Goal: Transaction & Acquisition: Download file/media

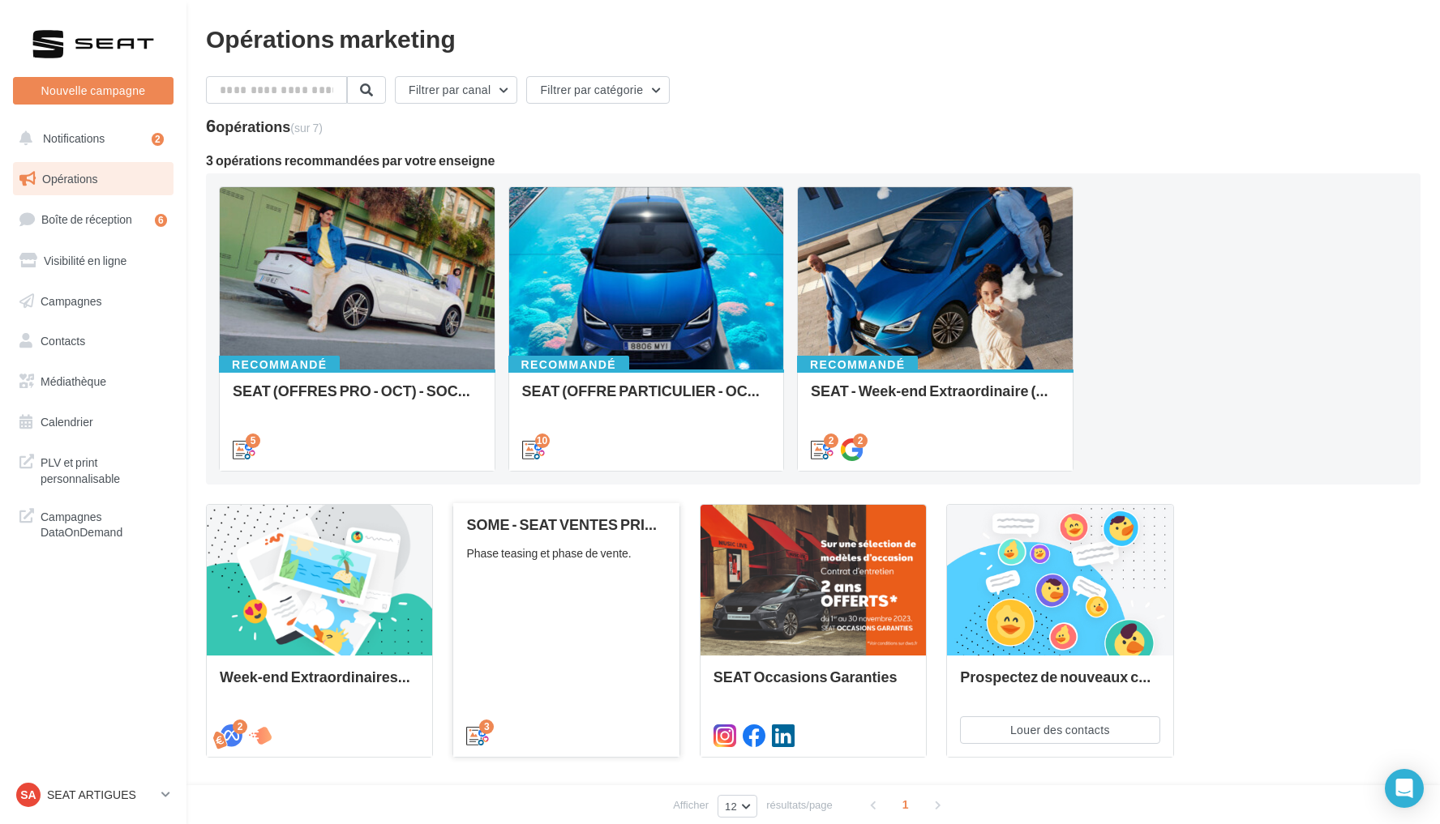
click at [593, 648] on div "SOME - SEAT VENTES PRIVEES Phase teasing et phase de vente." at bounding box center [565, 628] width 199 height 225
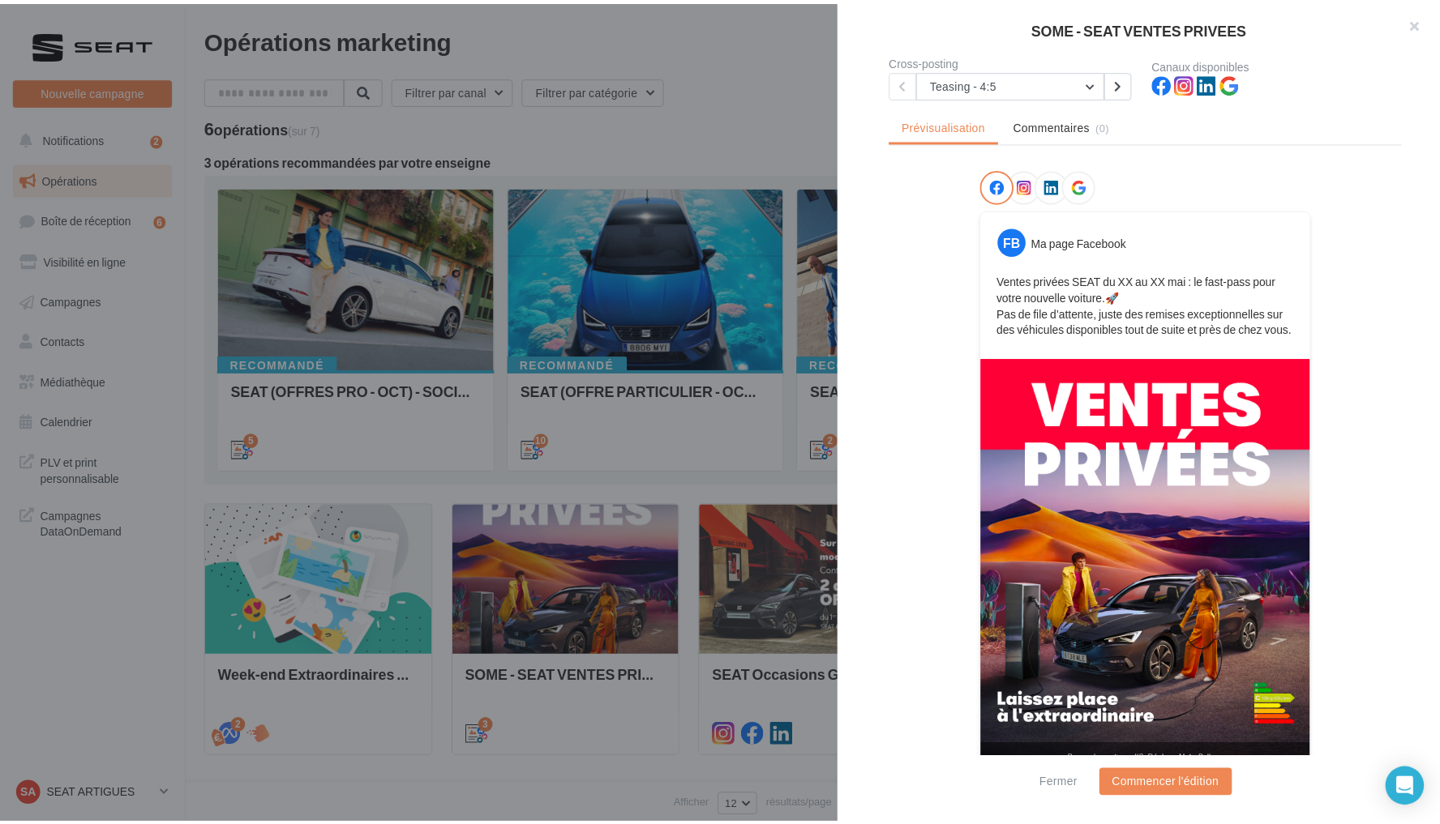
scroll to position [148, 0]
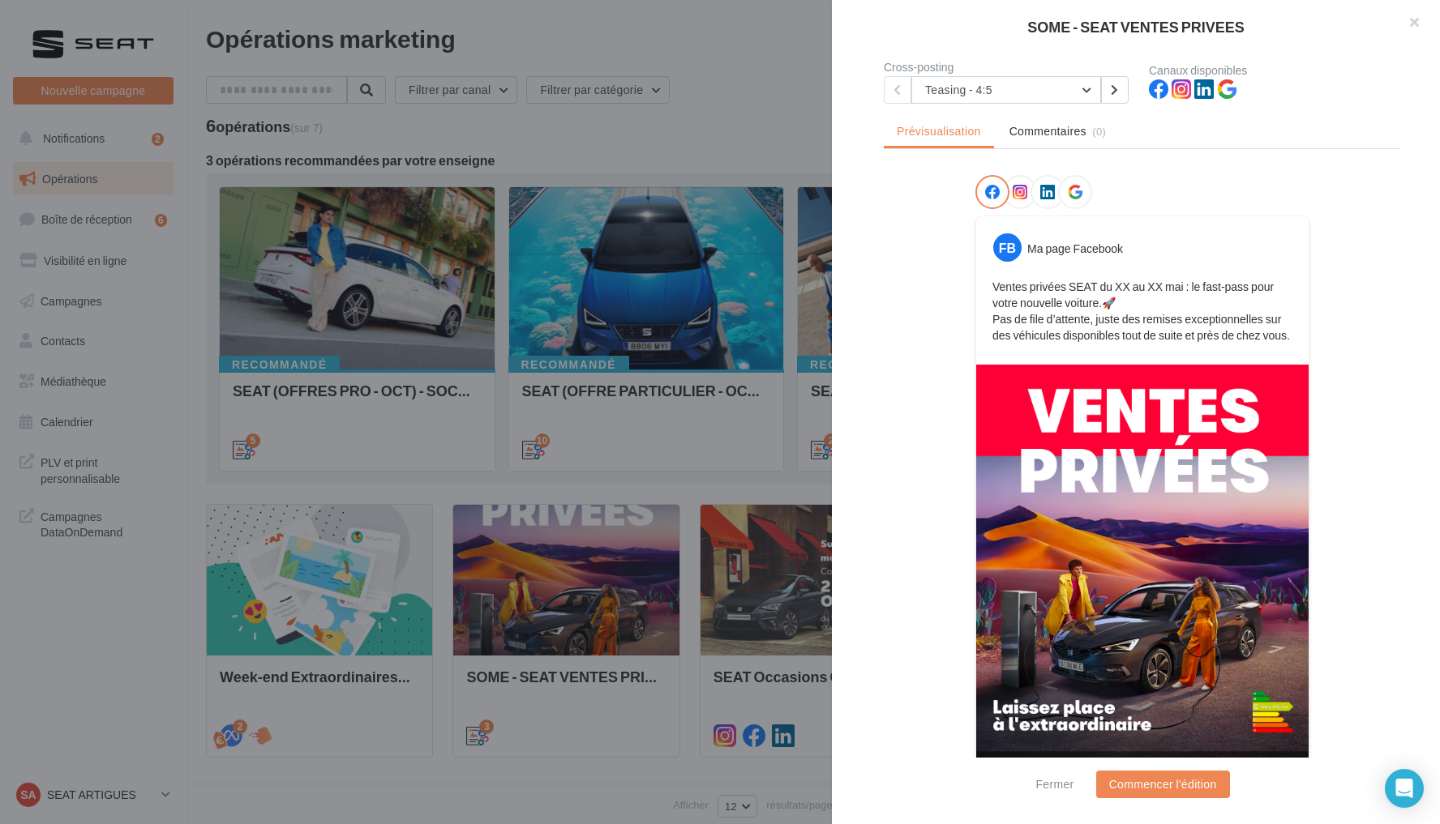
click at [418, 823] on div "SOME - SEAT VENTES PRIVEES Description Phase teasing et phase de vente. 3 Cross…" at bounding box center [813, 823] width 1214 height 0
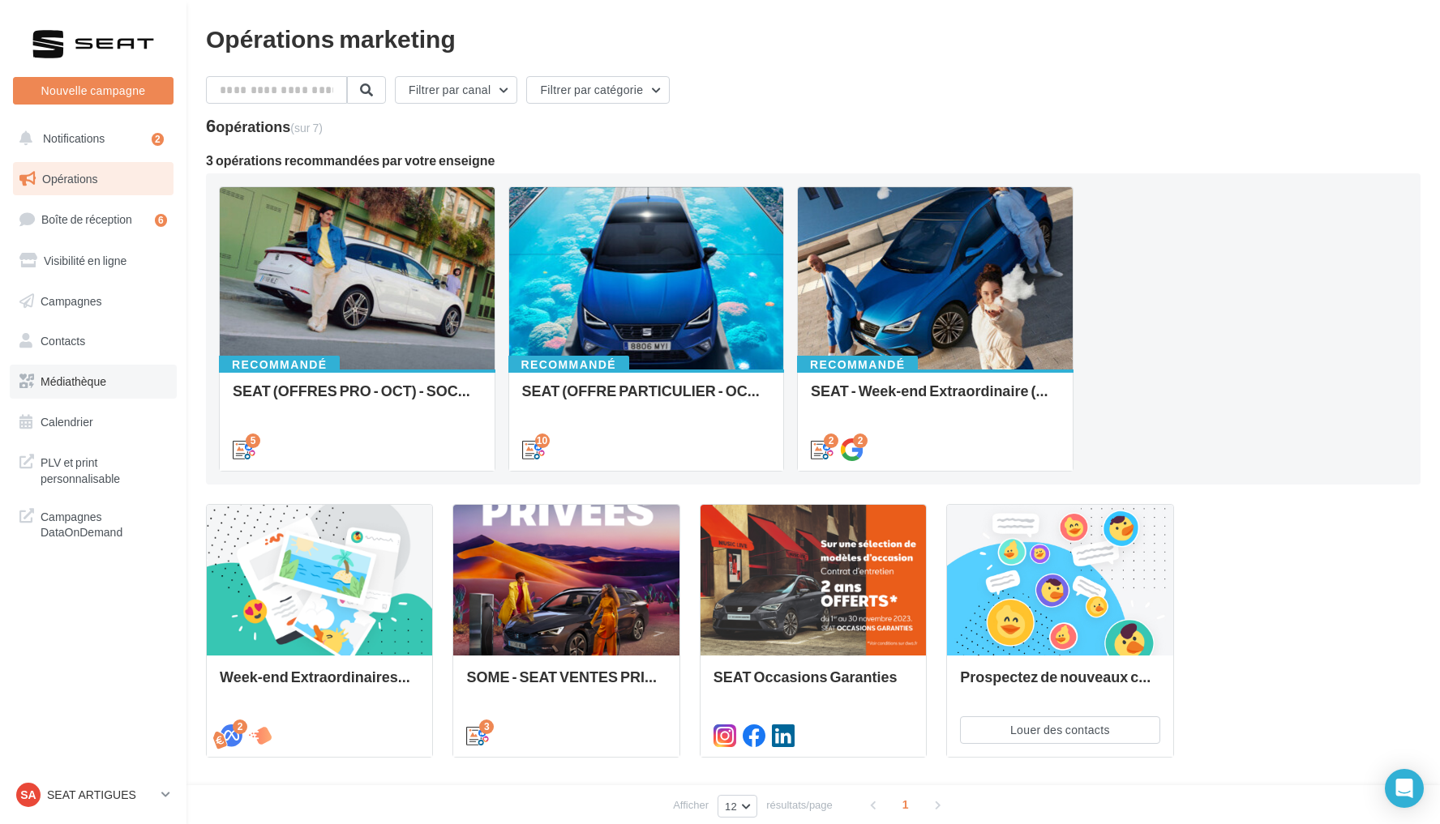
click at [119, 383] on link "Médiathèque" at bounding box center [93, 382] width 167 height 34
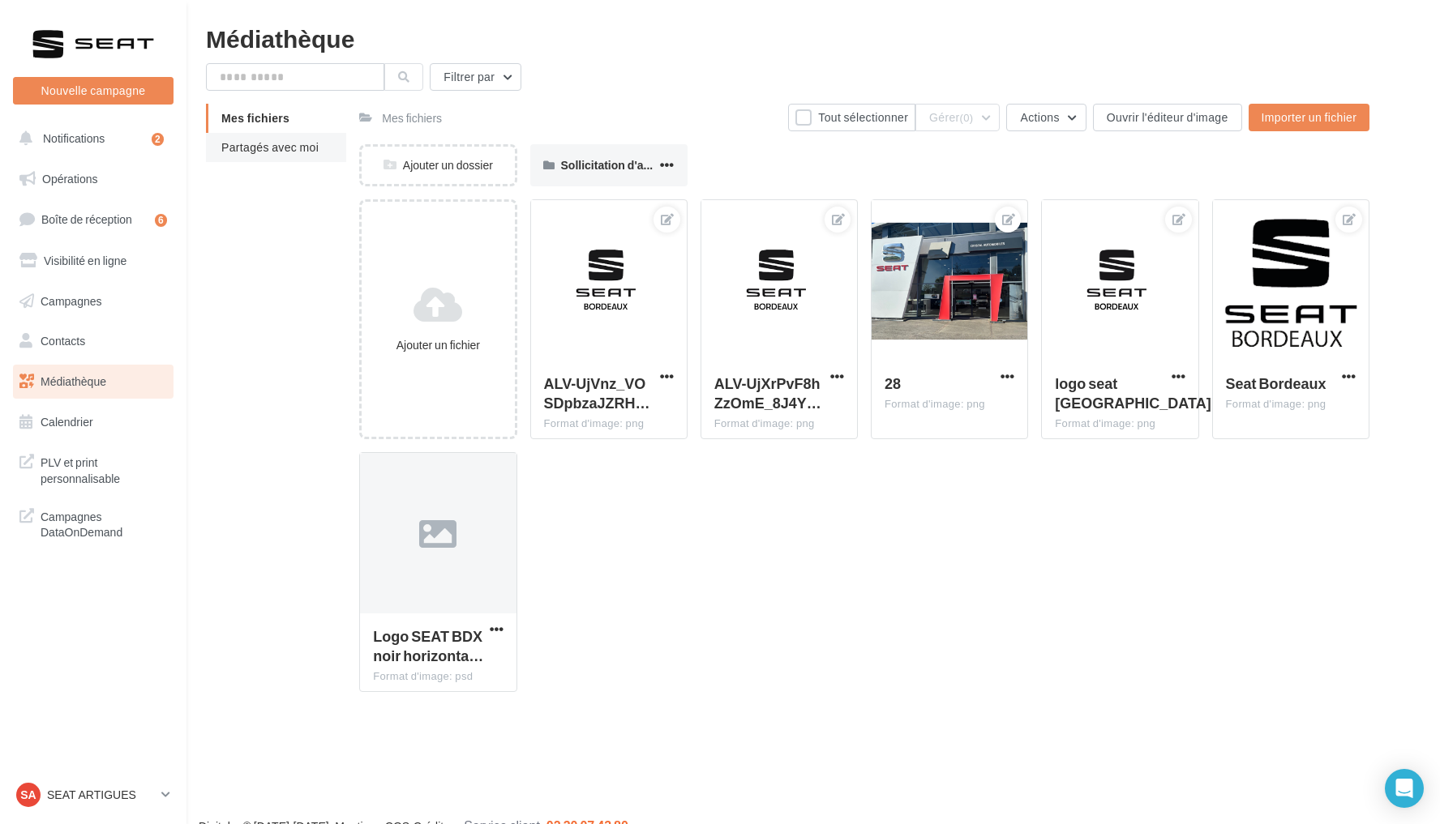
click at [294, 152] on span "Partagés avec moi" at bounding box center [269, 147] width 97 height 14
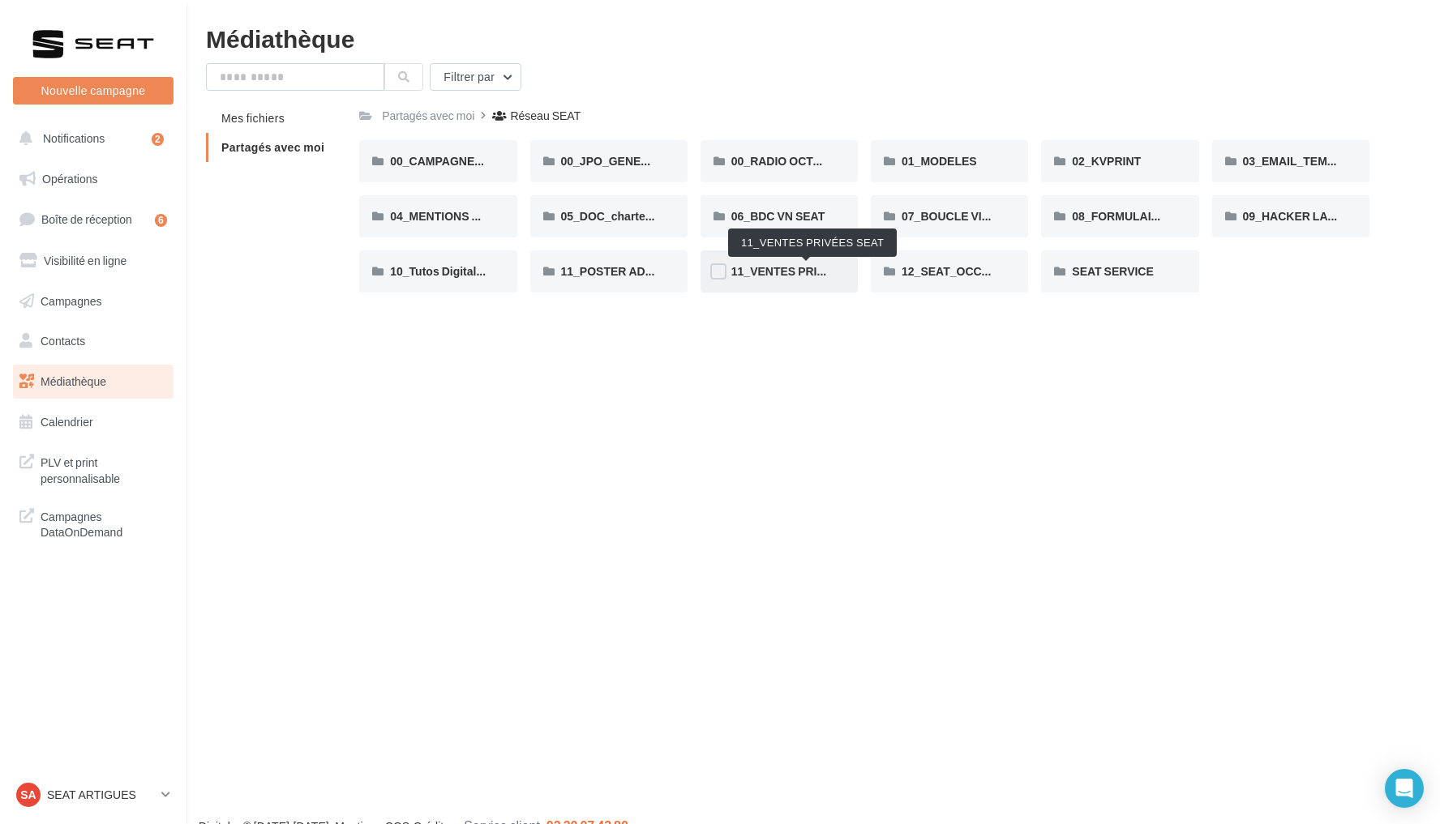
click at [804, 273] on span "11_VENTES PRIVÉES SEAT" at bounding box center [805, 271] width 148 height 14
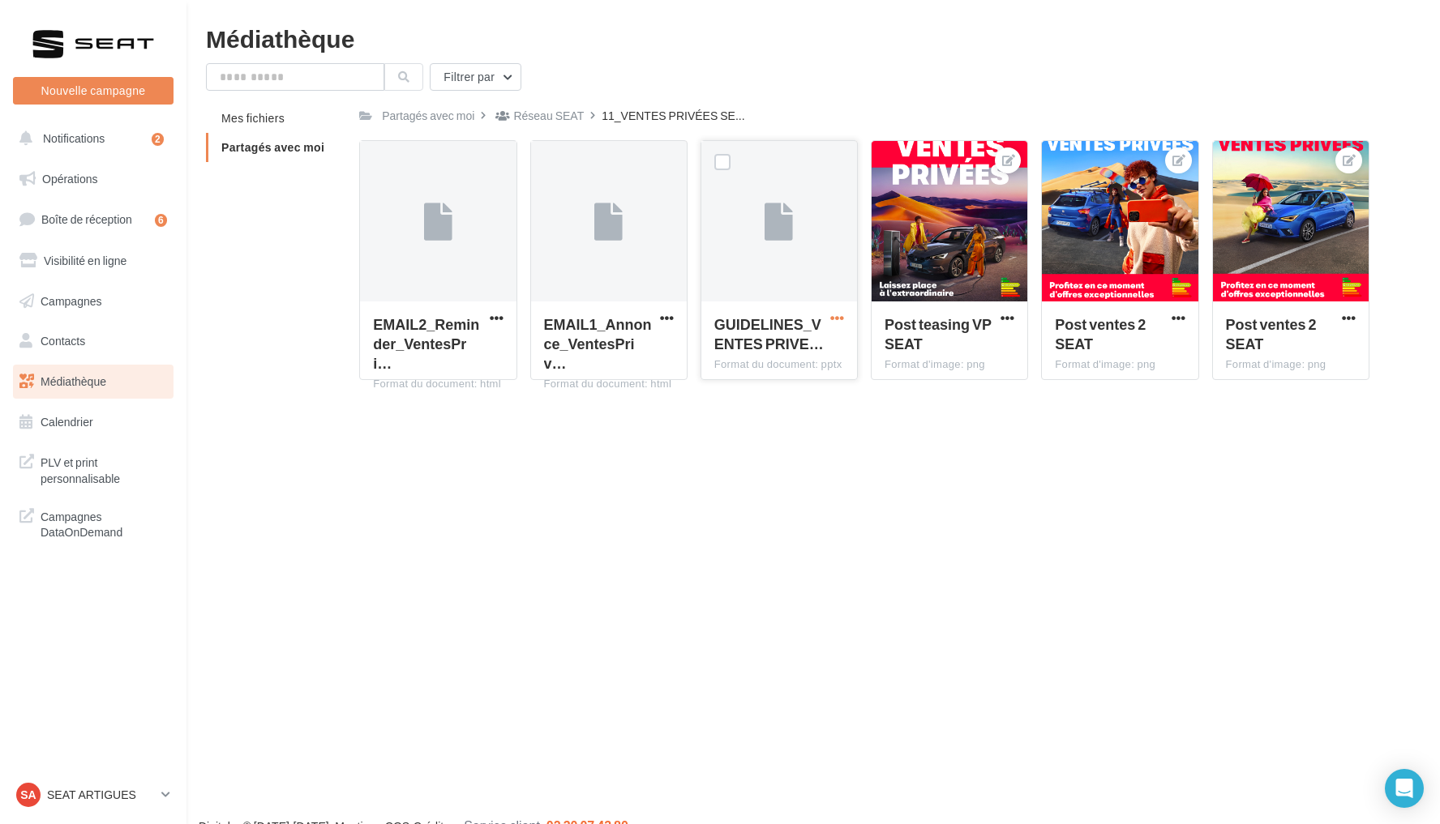
click at [838, 320] on span "button" at bounding box center [837, 318] width 14 height 14
click at [825, 358] on button "Télécharger" at bounding box center [766, 350] width 162 height 42
click at [121, 147] on button "Notifications 2" at bounding box center [90, 139] width 160 height 34
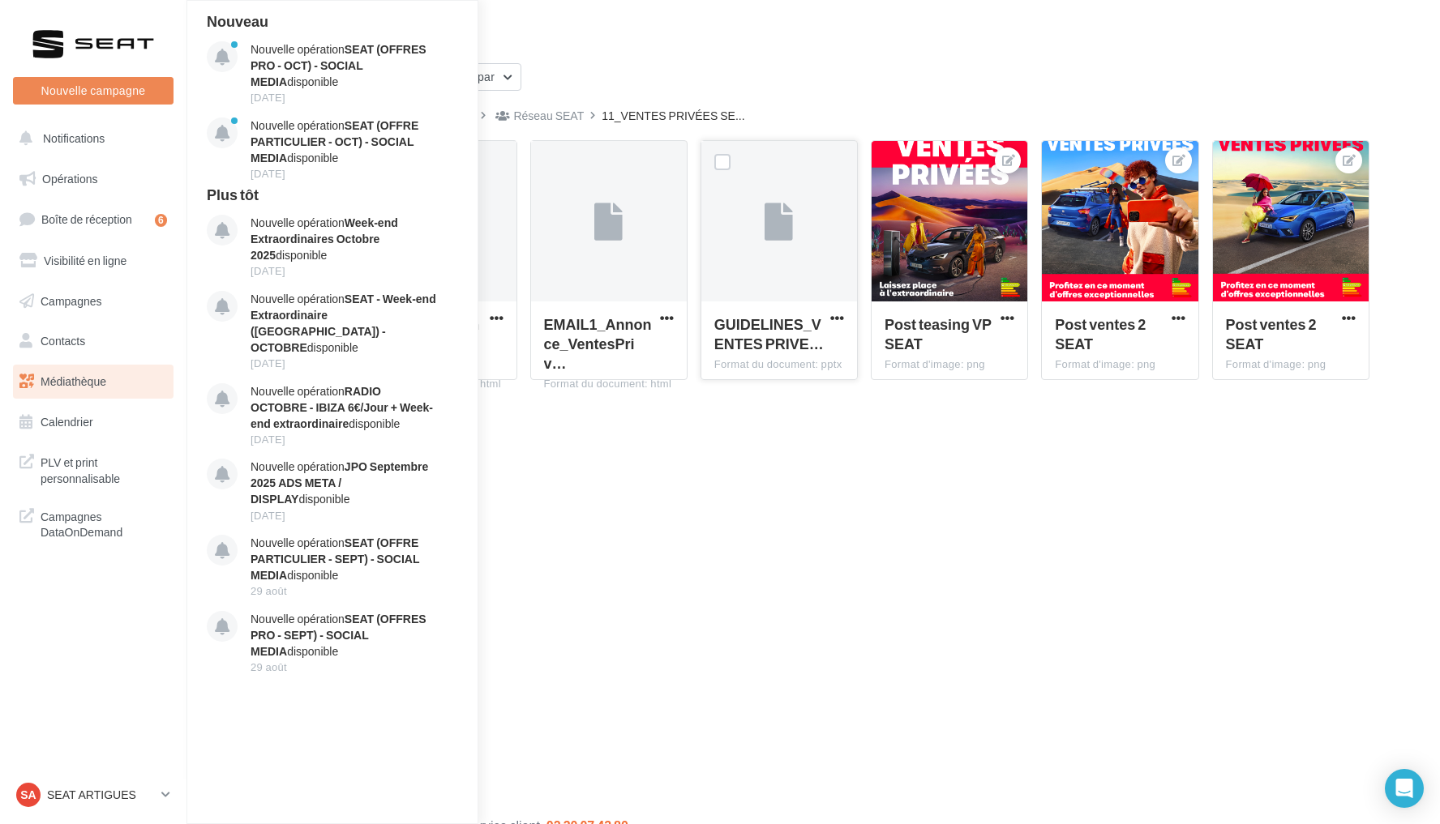
click at [110, 44] on div at bounding box center [93, 44] width 130 height 41
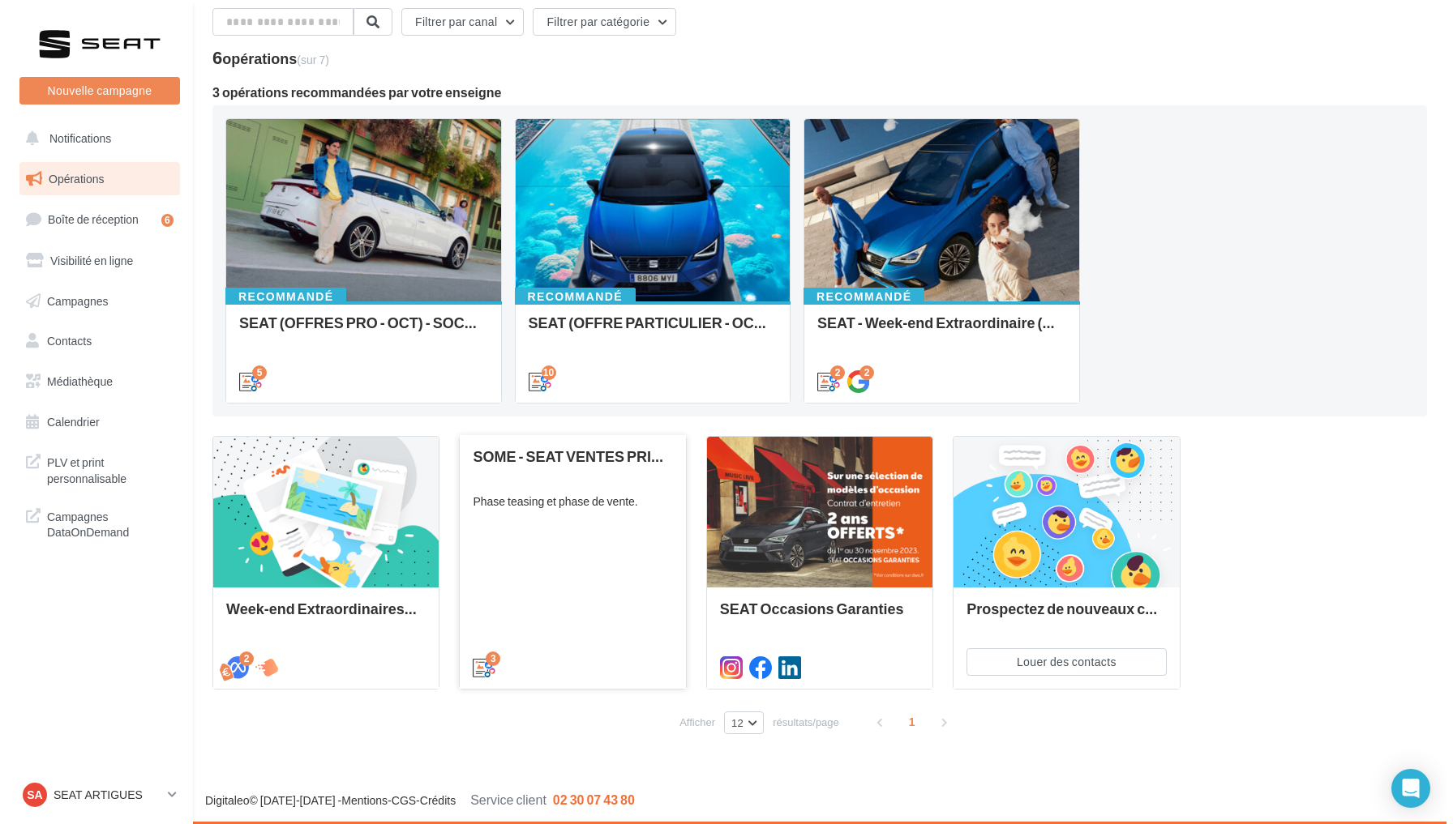
scroll to position [68, 0]
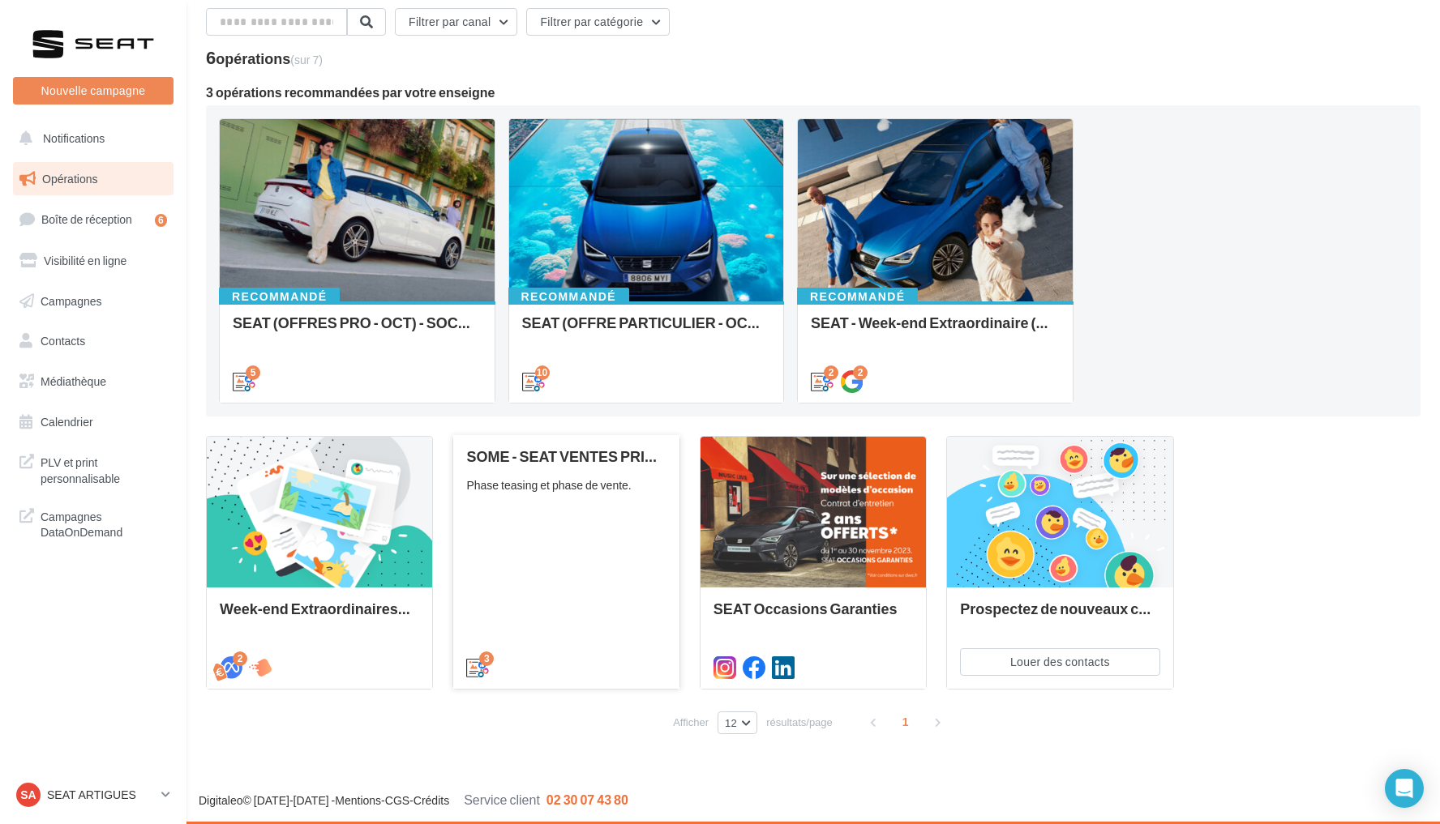
click at [560, 533] on div "SOME - SEAT VENTES PRIVEES Phase teasing et phase de vente." at bounding box center [565, 560] width 199 height 225
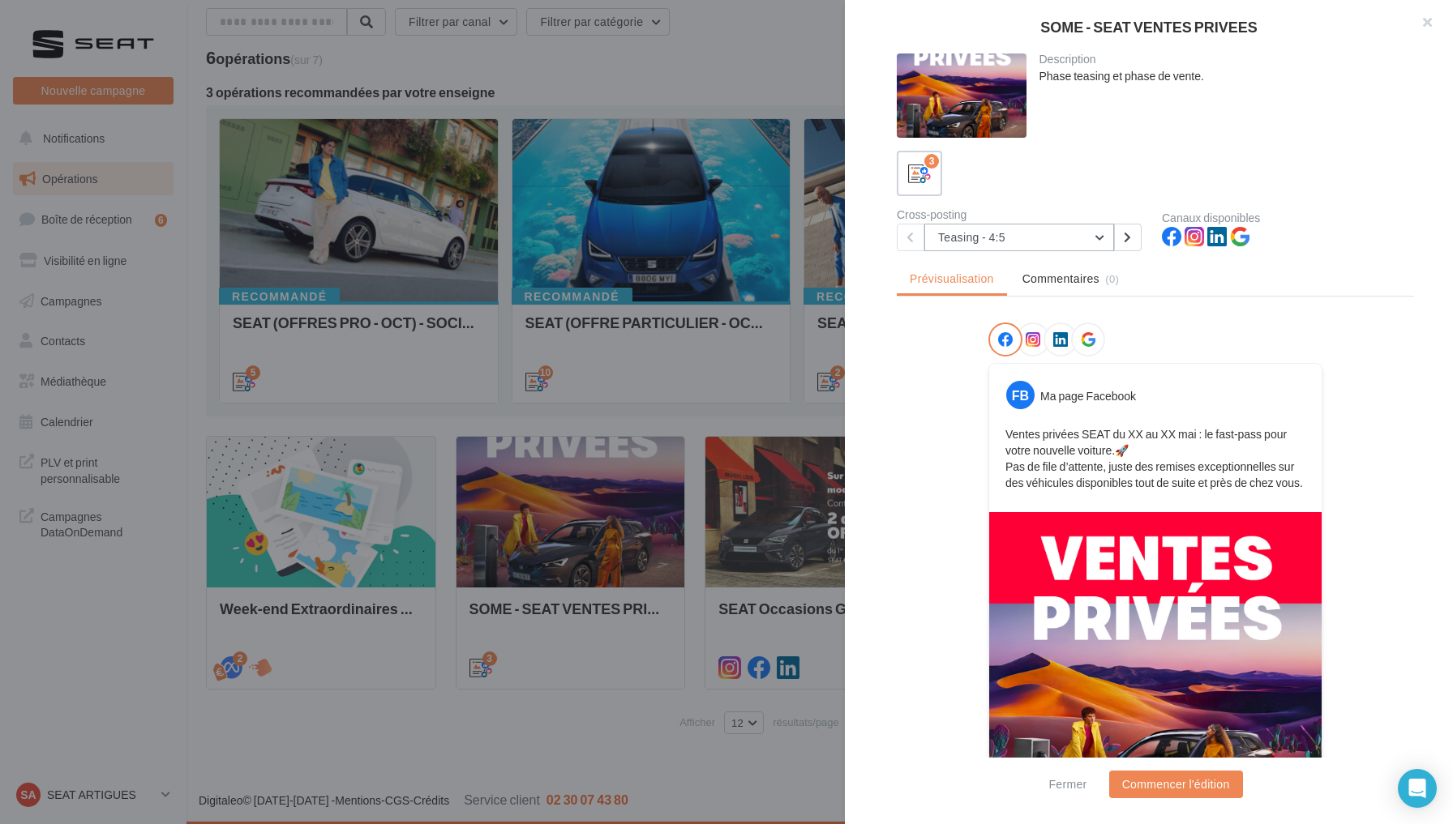
scroll to position [0, 0]
click at [1102, 244] on button "Teasing - 4:5" at bounding box center [1019, 238] width 190 height 28
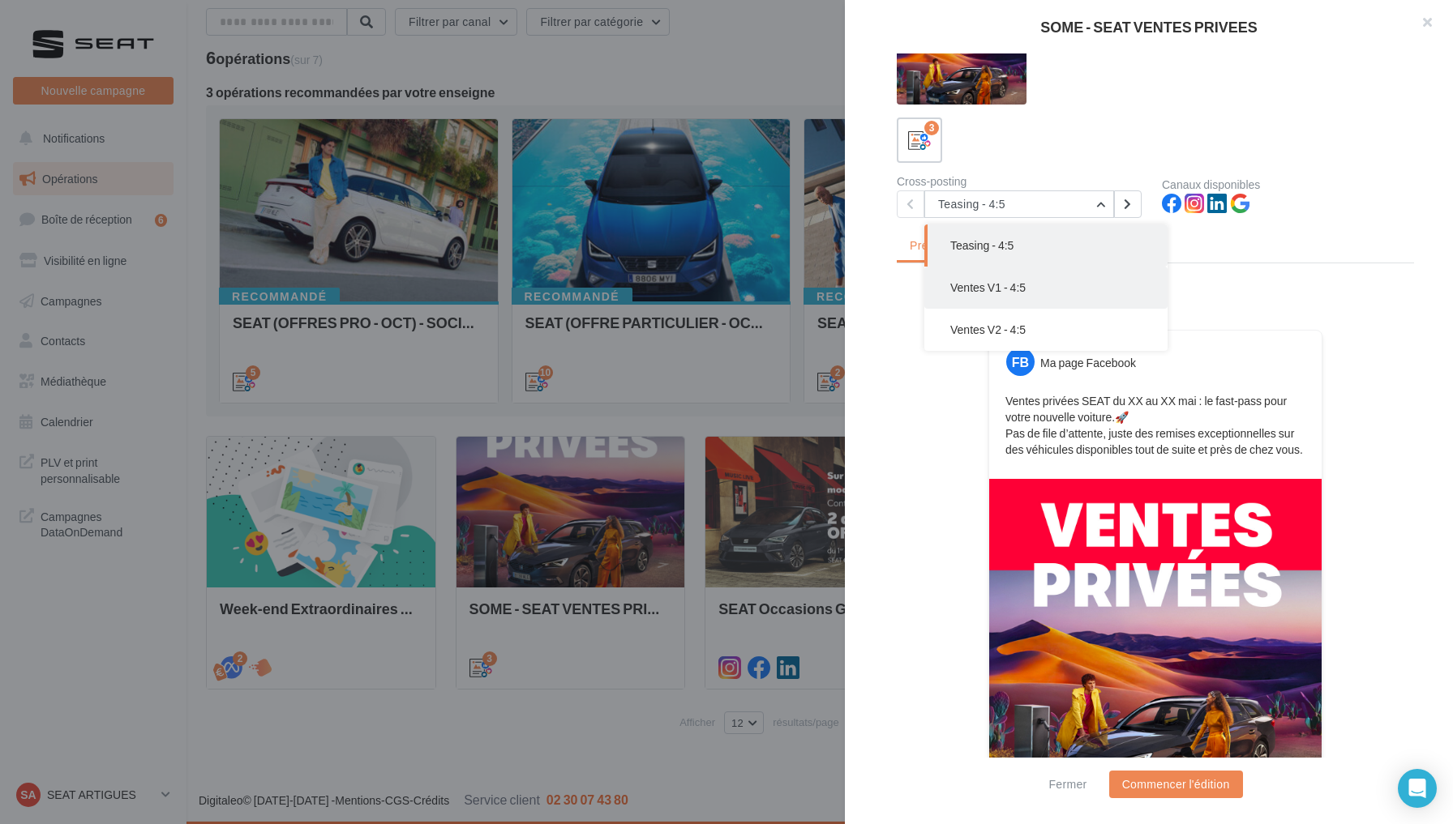
scroll to position [35, 0]
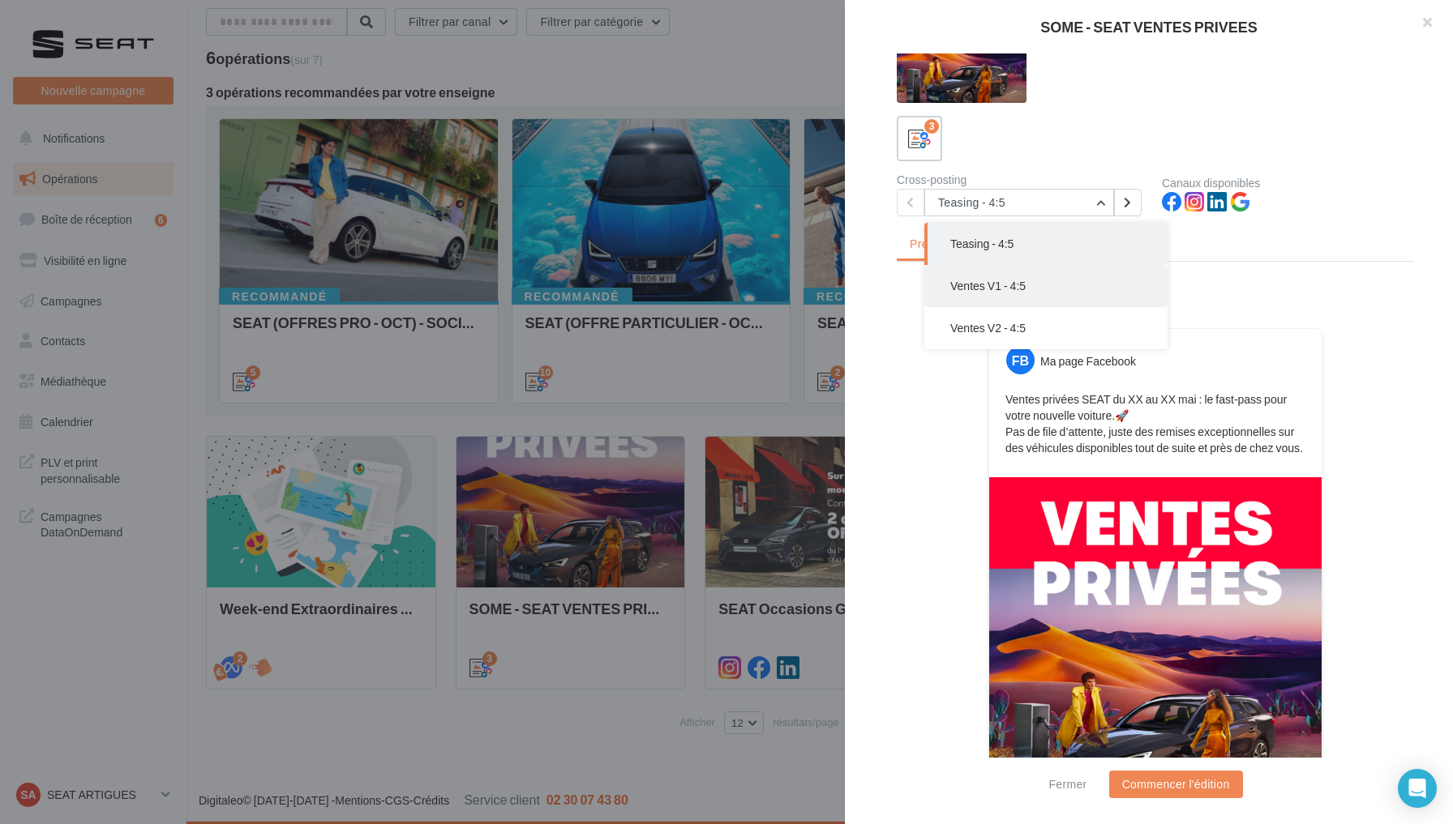
click at [1078, 297] on button "Ventes V1 - 4:5" at bounding box center [1045, 286] width 243 height 42
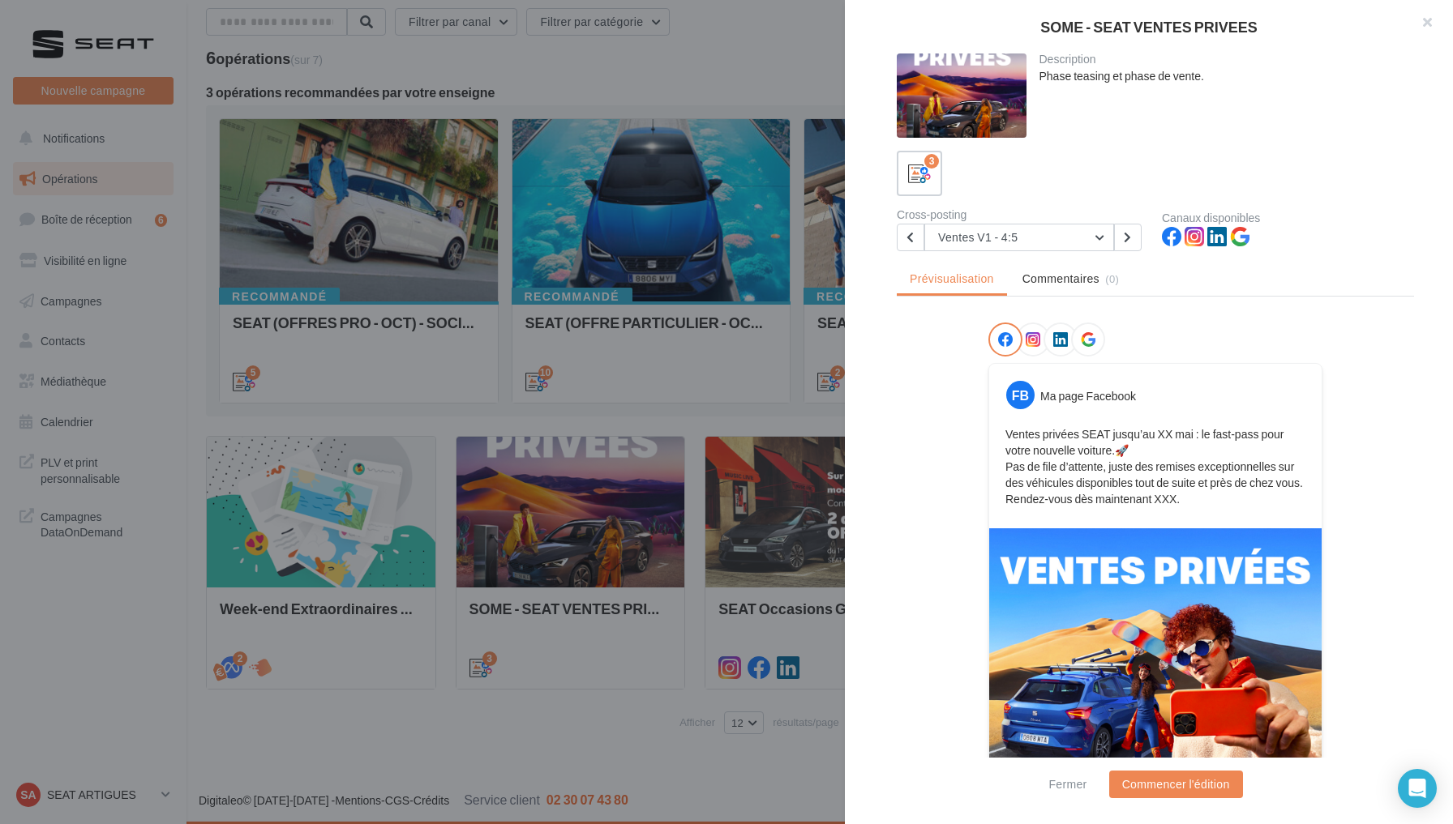
scroll to position [0, 0]
click at [1084, 237] on button "Ventes V1 - 4:5" at bounding box center [1019, 238] width 190 height 28
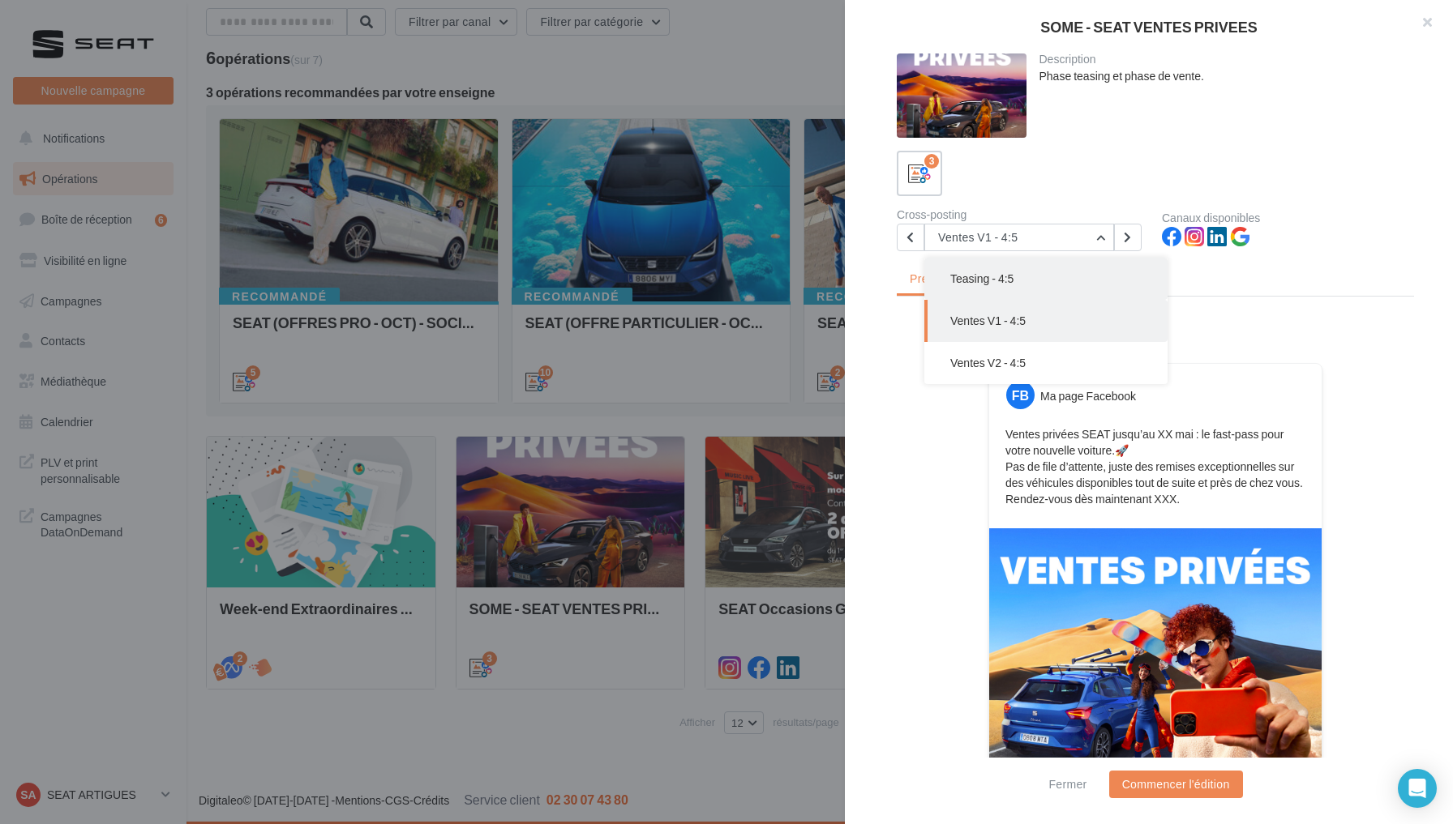
click at [1041, 282] on button "Teasing - 4:5" at bounding box center [1045, 279] width 243 height 42
